Goal: Information Seeking & Learning: Learn about a topic

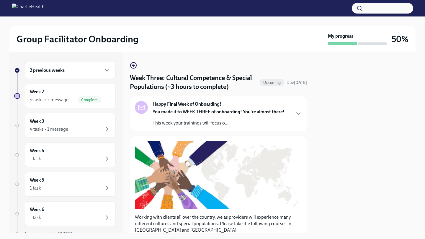
scroll to position [437, 0]
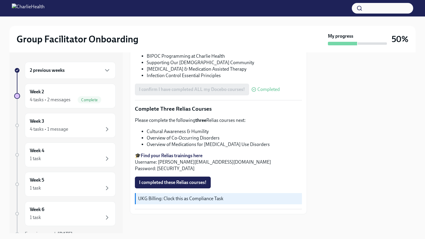
click at [177, 140] on li "Overview of Co-Occurring Disorders" at bounding box center [224, 138] width 155 height 6
copy ul "Overview of Co-Occurring Disorders"
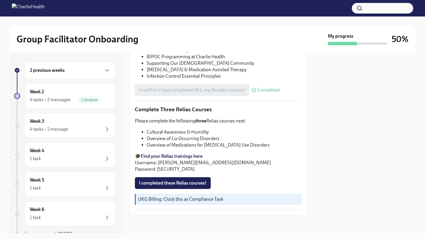
click at [153, 144] on li "Overview of Medications for [MEDICAL_DATA] Use Disorders" at bounding box center [224, 145] width 155 height 6
copy div "Overview of Medications for [MEDICAL_DATA] Use Disorders"
click at [46, 125] on div "Week 3 4 tasks • 1 message" at bounding box center [70, 125] width 81 height 15
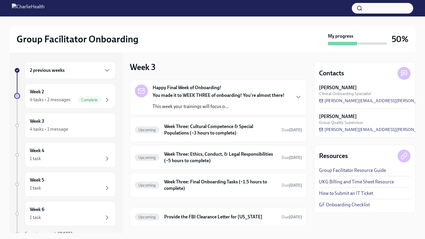
click at [46, 125] on div "Week 3 4 tasks • 1 message" at bounding box center [70, 125] width 81 height 15
